Goal: Task Accomplishment & Management: Complete application form

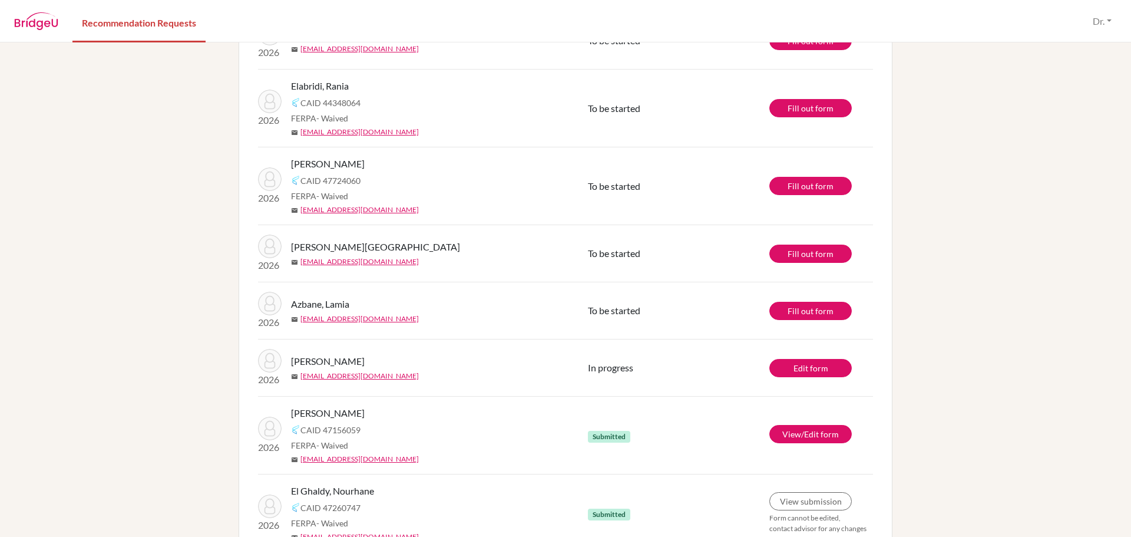
scroll to position [510, 0]
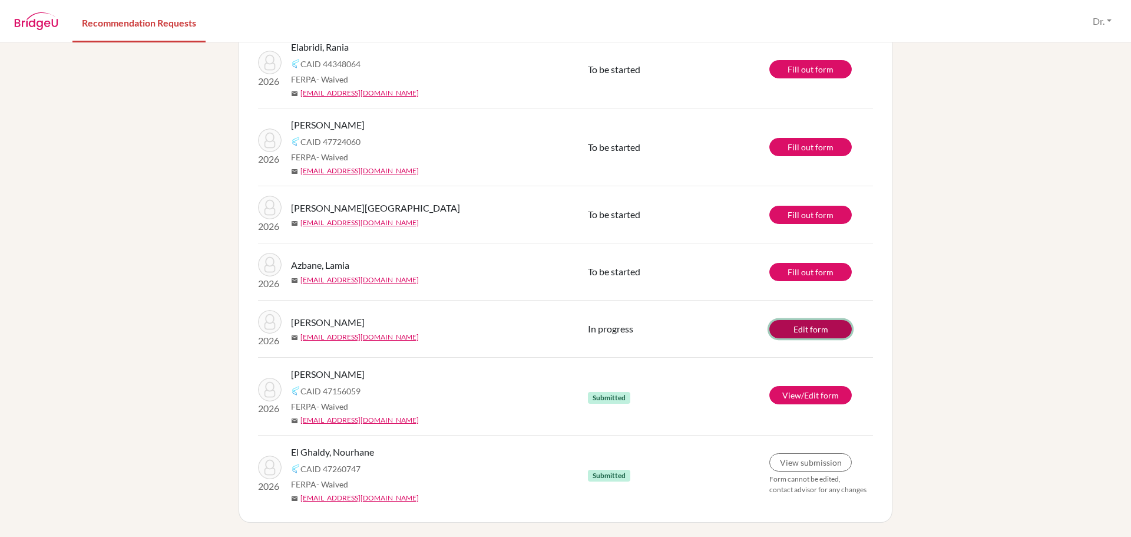
click at [800, 332] on link "Edit form" at bounding box center [811, 329] width 82 height 18
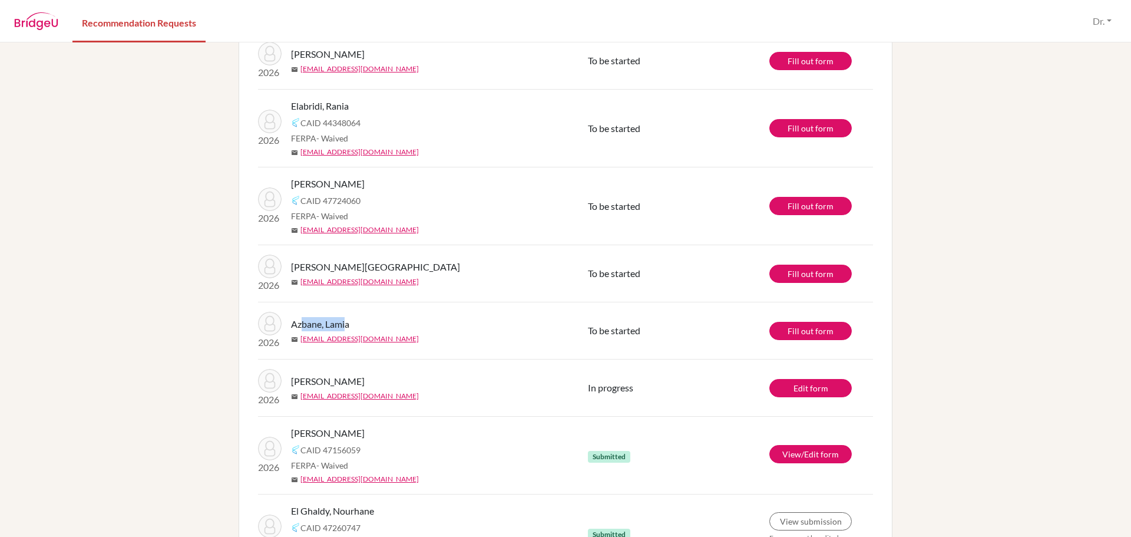
drag, startPoint x: 344, startPoint y: 324, endPoint x: 296, endPoint y: 322, distance: 47.2
click at [296, 322] on span "Azbane, Lamia" at bounding box center [320, 324] width 58 height 14
click at [358, 324] on div "Azbane, Lamia" at bounding box center [444, 324] width 306 height 14
click at [341, 323] on span "Azbane, Lamia" at bounding box center [320, 324] width 58 height 14
drag, startPoint x: 344, startPoint y: 323, endPoint x: 287, endPoint y: 322, distance: 57.2
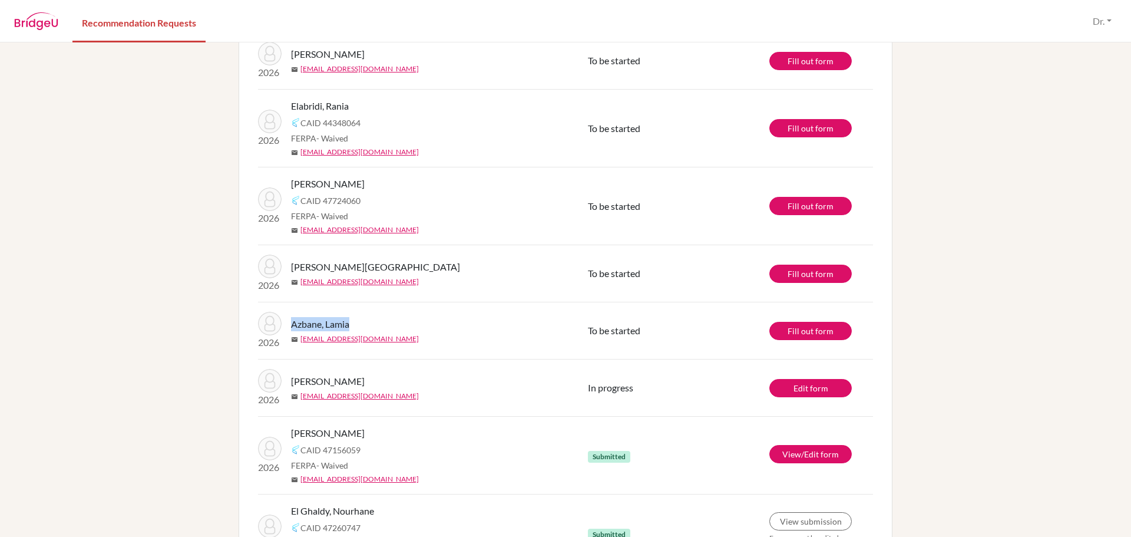
click at [291, 322] on span "Azbane, Lamia" at bounding box center [320, 324] width 58 height 14
copy span "Azbane, Lamia"
click at [804, 332] on link "Fill out form" at bounding box center [811, 331] width 82 height 18
drag, startPoint x: 372, startPoint y: 184, endPoint x: 286, endPoint y: 184, distance: 86.6
click at [286, 184] on div "2026 Lahlou, Mohamed CAID 47724060 FERPA - Waived mail molahlou@cas.ac.ma" at bounding box center [423, 206] width 348 height 58
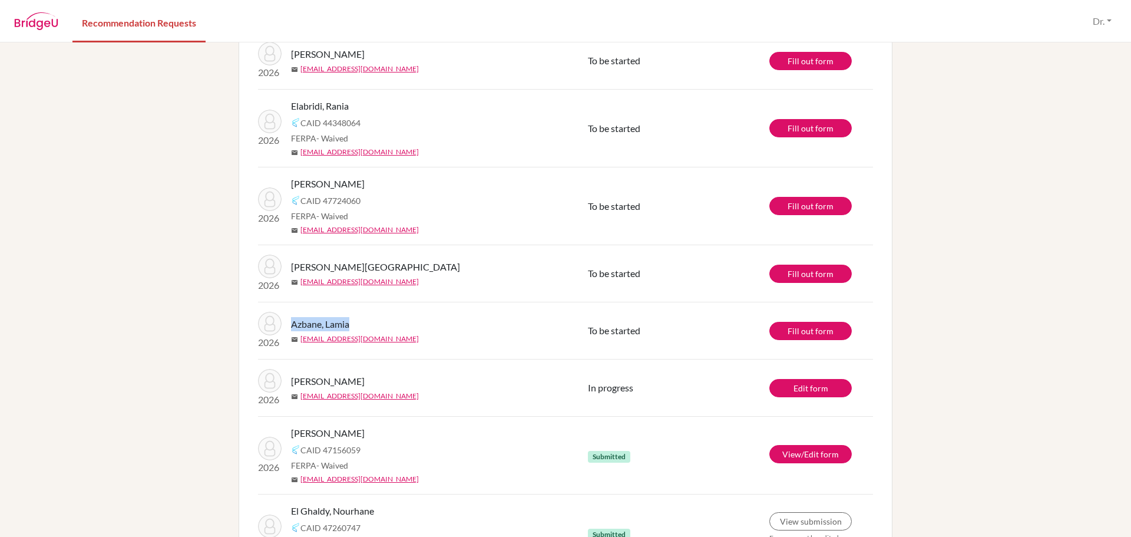
copy span "[PERSON_NAME]"
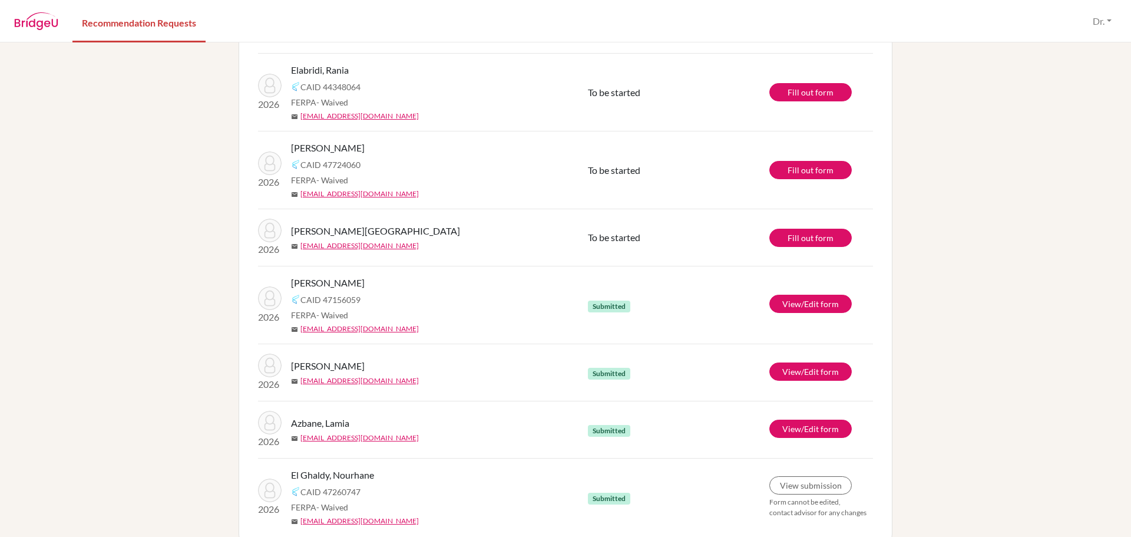
scroll to position [510, 0]
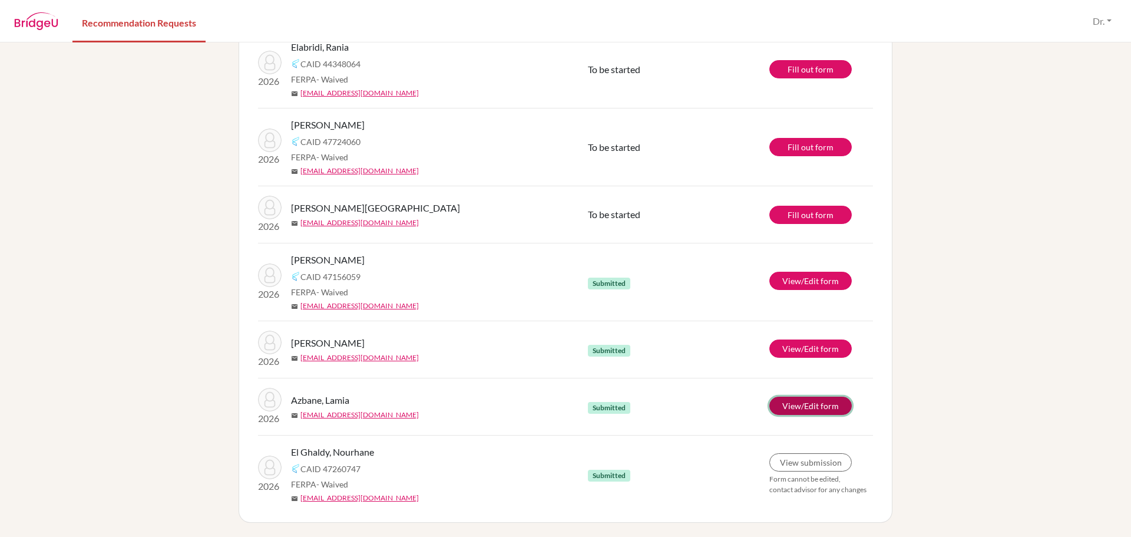
click at [790, 402] on link "View/Edit form" at bounding box center [811, 406] width 82 height 18
click at [827, 144] on link "Fill out form" at bounding box center [811, 147] width 82 height 18
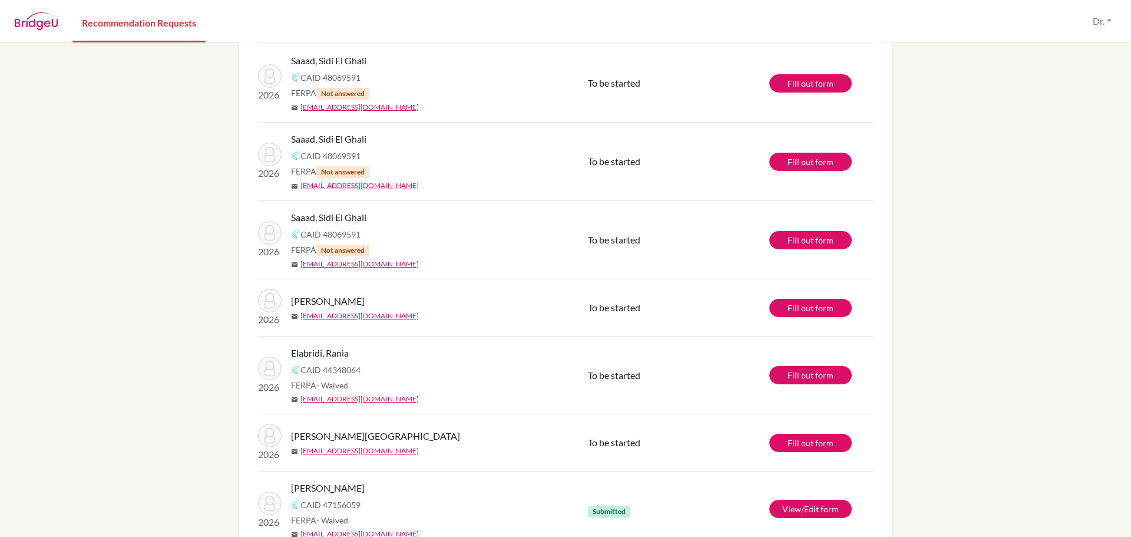
scroll to position [177, 0]
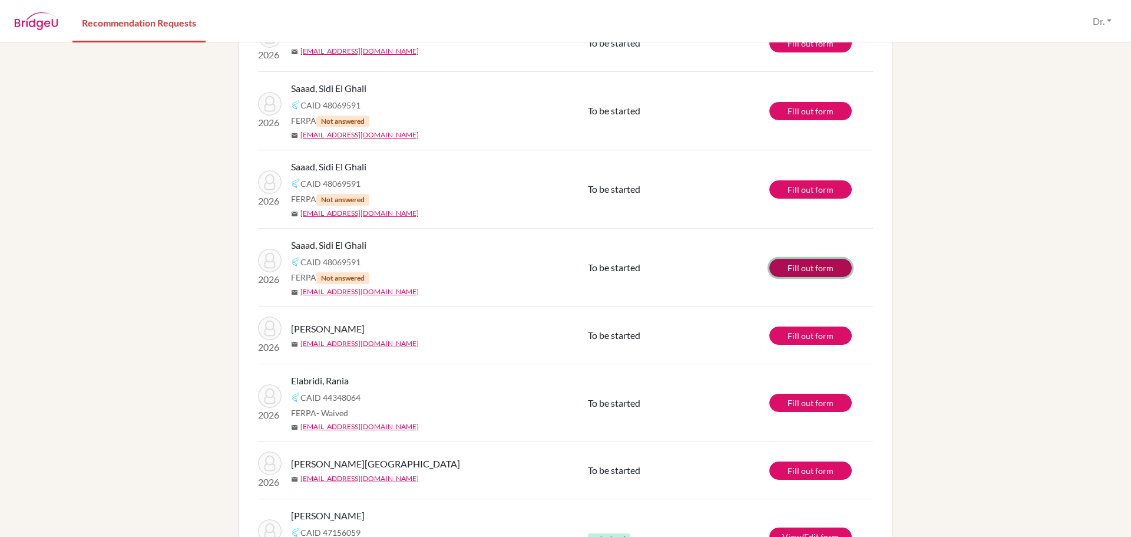
click at [810, 270] on link "Fill out form" at bounding box center [811, 268] width 82 height 18
drag, startPoint x: 372, startPoint y: 245, endPoint x: 279, endPoint y: 240, distance: 93.2
click at [279, 240] on div "2026 Saaad, Sidi El Ghali CAID 48069591 FERPA Not answered mail gsaaad@cas.ac.ma" at bounding box center [423, 267] width 348 height 59
copy span "Saaad, Sidi El Ghali"
click at [807, 264] on link "Fill out form" at bounding box center [811, 268] width 82 height 18
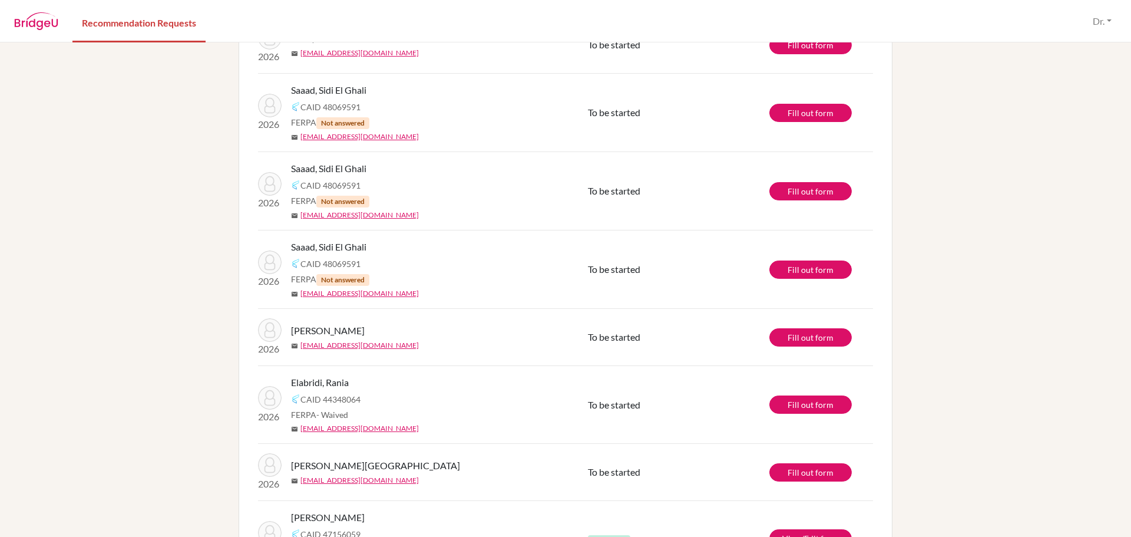
scroll to position [177, 0]
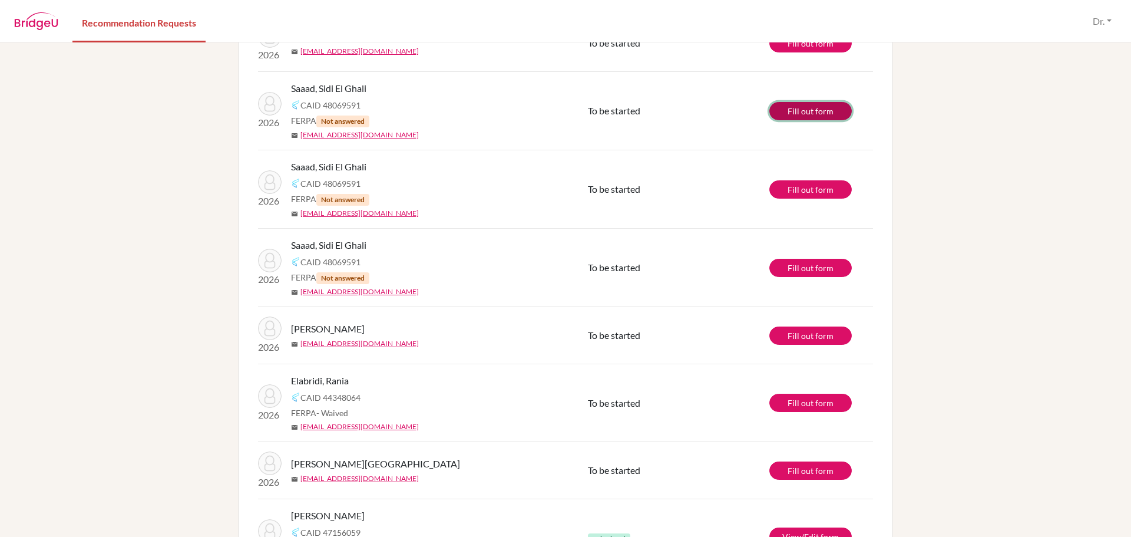
click at [813, 112] on link "Fill out form" at bounding box center [811, 111] width 82 height 18
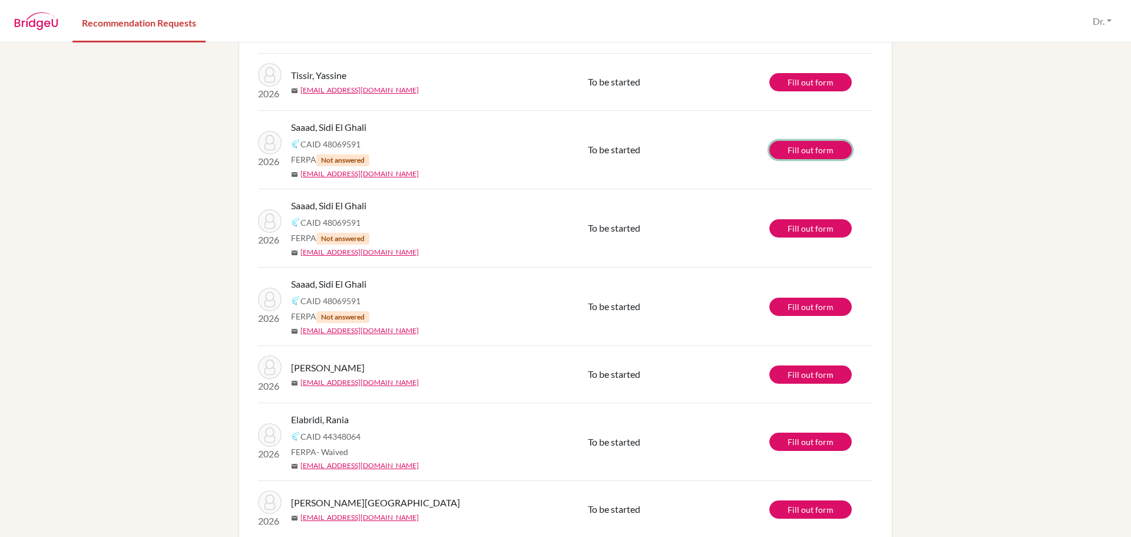
scroll to position [118, 0]
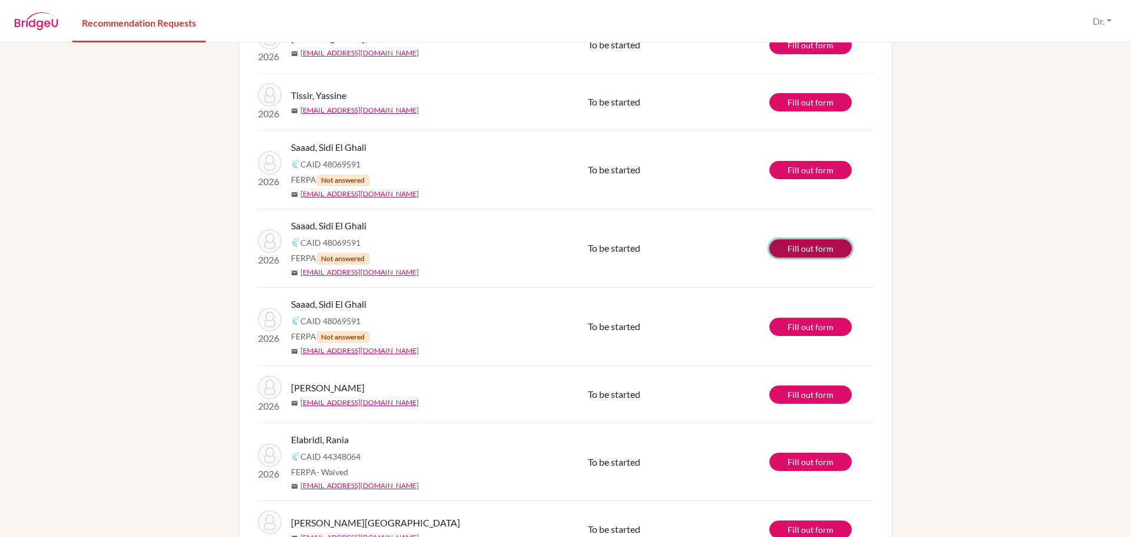
click at [825, 248] on link "Fill out form" at bounding box center [811, 248] width 82 height 18
